Goal: Navigation & Orientation: Find specific page/section

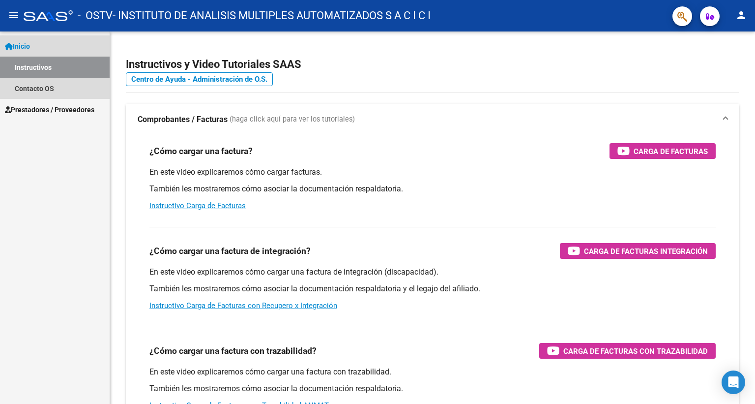
click at [25, 43] on span "Inicio" at bounding box center [17, 46] width 25 height 11
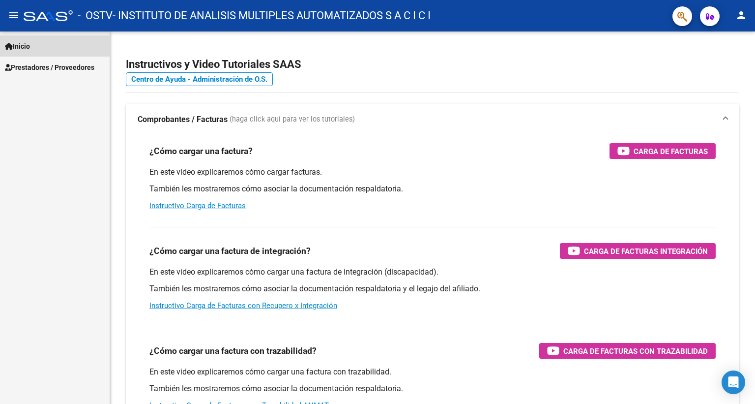
click at [28, 48] on span "Inicio" at bounding box center [17, 46] width 25 height 11
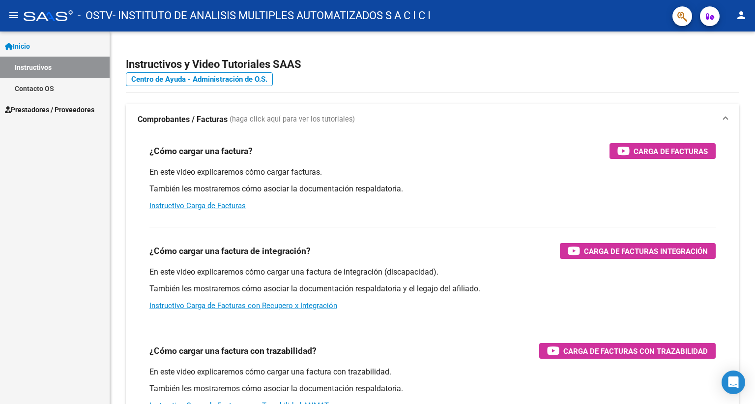
click at [45, 108] on span "Prestadores / Proveedores" at bounding box center [50, 109] width 90 height 11
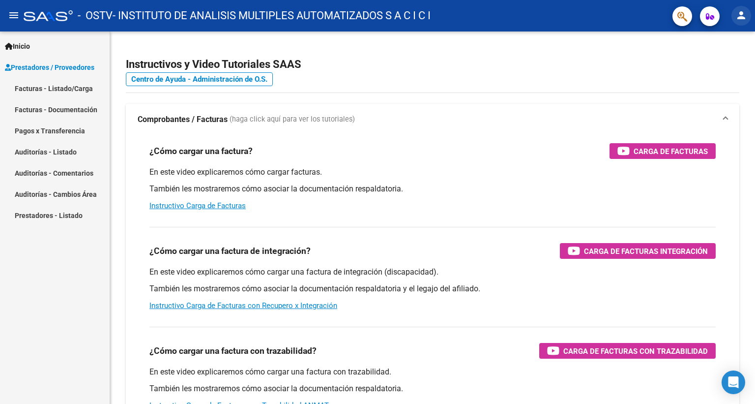
click at [745, 9] on mat-icon "person" at bounding box center [742, 15] width 12 height 12
click at [730, 34] on button "person Mi Perfil" at bounding box center [721, 42] width 60 height 24
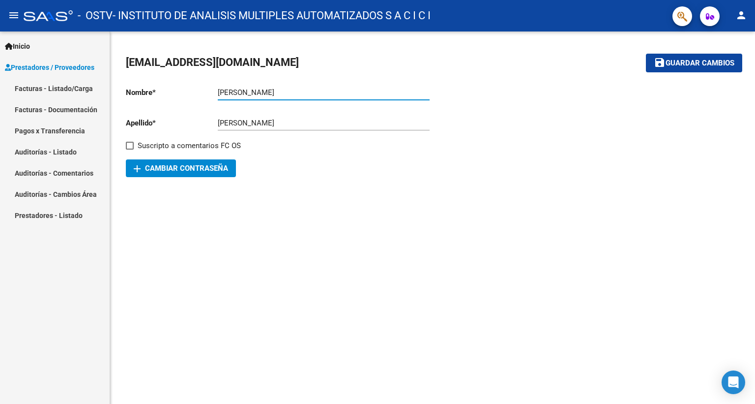
drag, startPoint x: 246, startPoint y: 96, endPoint x: 207, endPoint y: 93, distance: 39.0
click at [207, 93] on app-form-text-field "Nombre * [PERSON_NAME] nombre" at bounding box center [278, 92] width 304 height 9
drag, startPoint x: 252, startPoint y: 93, endPoint x: 221, endPoint y: 90, distance: 31.6
click at [221, 90] on div "[PERSON_NAME] Ingresar nombre" at bounding box center [324, 89] width 212 height 21
click at [221, 89] on input "[PERSON_NAME]" at bounding box center [324, 92] width 212 height 9
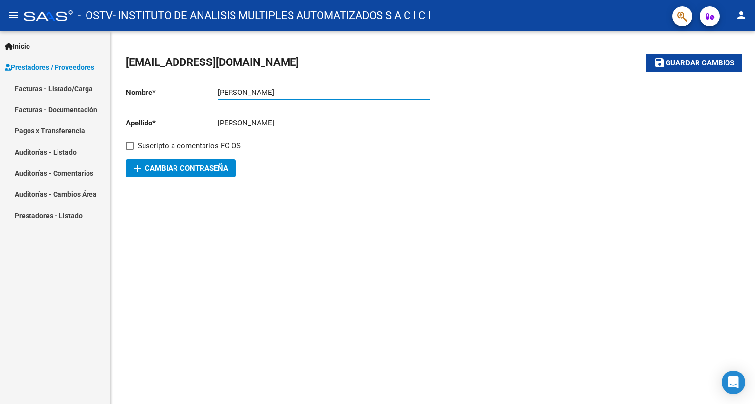
type input "[PERSON_NAME]"
drag, startPoint x: 243, startPoint y: 120, endPoint x: 209, endPoint y: 120, distance: 33.9
click at [209, 120] on app-form-text-field "Apellido * [PERSON_NAME] Ingresar apellido" at bounding box center [278, 123] width 304 height 9
type input "b"
type input "[PERSON_NAME]"
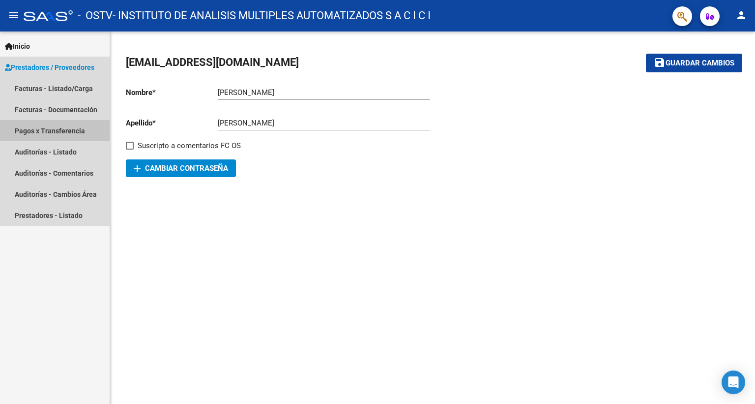
click at [65, 127] on link "Pagos x Transferencia" at bounding box center [55, 130] width 110 height 21
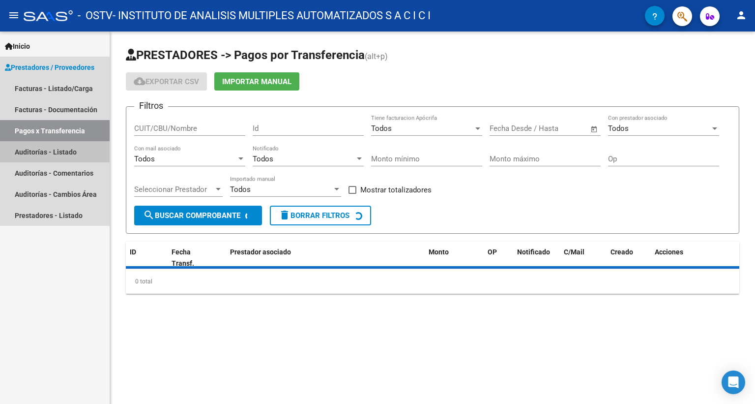
click at [61, 148] on link "Auditorías - Listado" at bounding box center [55, 151] width 110 height 21
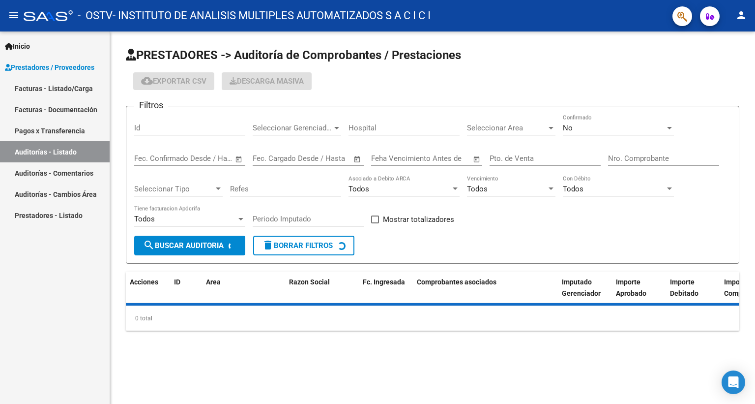
click at [65, 175] on link "Auditorías - Comentarios" at bounding box center [55, 172] width 110 height 21
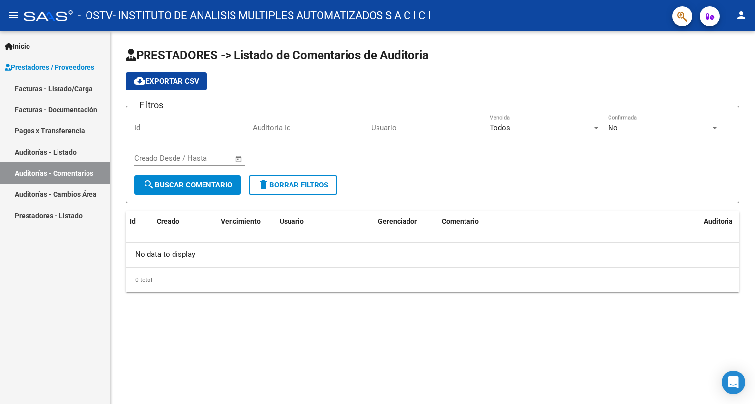
click at [66, 195] on link "Auditorías - Cambios Área" at bounding box center [55, 193] width 110 height 21
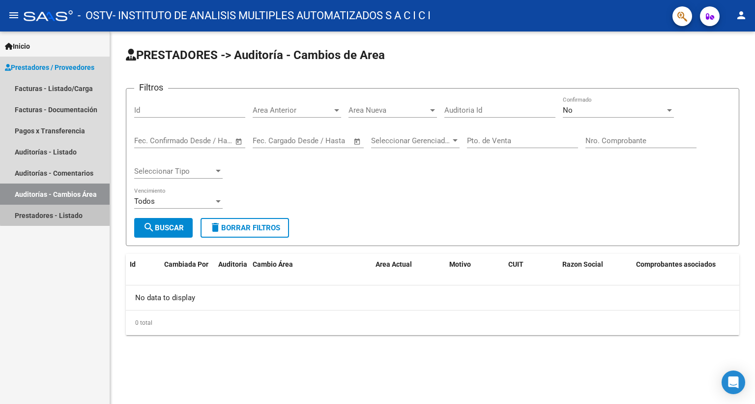
click at [68, 213] on link "Prestadores - Listado" at bounding box center [55, 215] width 110 height 21
